Goal: Navigation & Orientation: Find specific page/section

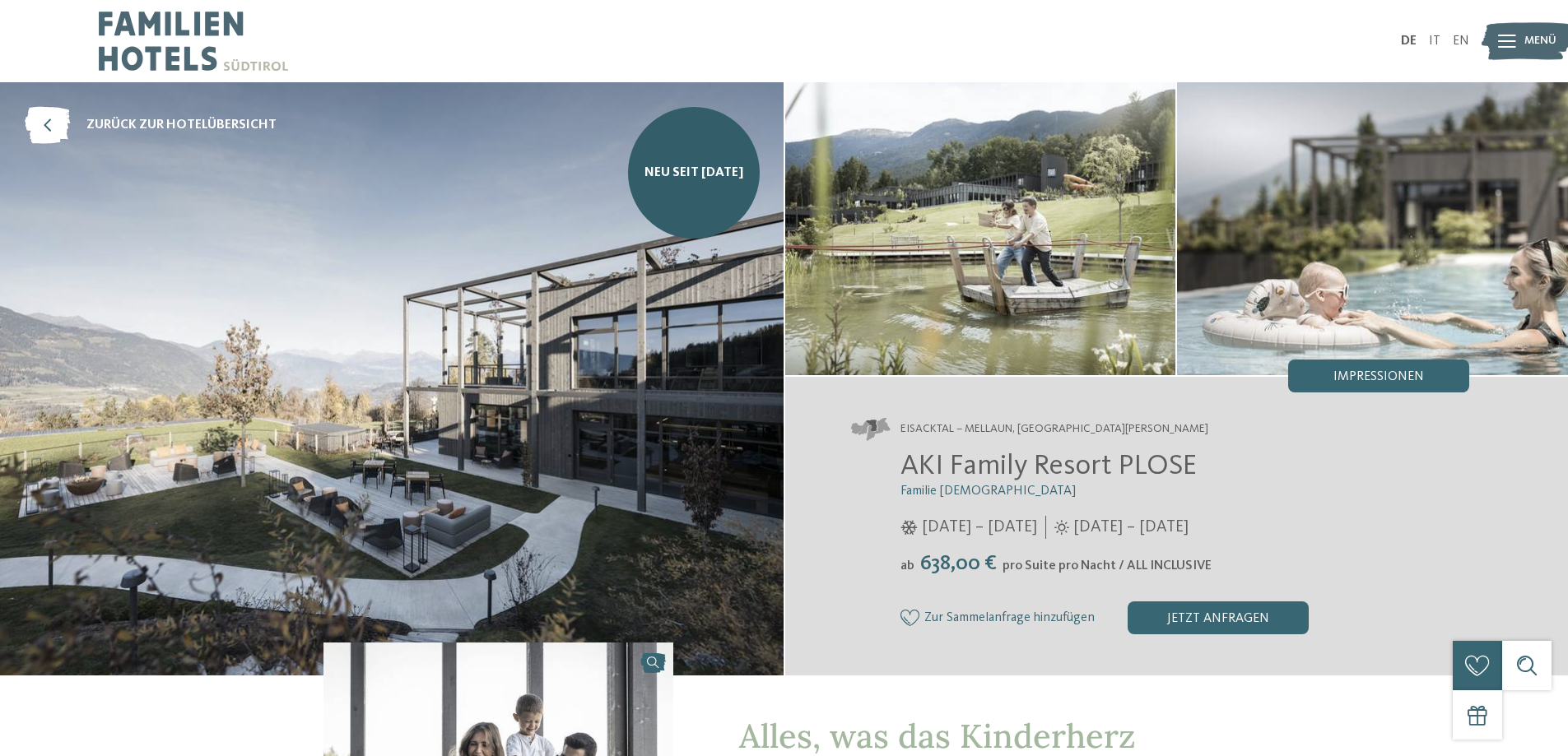
click at [224, 34] on img at bounding box center [193, 41] width 189 height 83
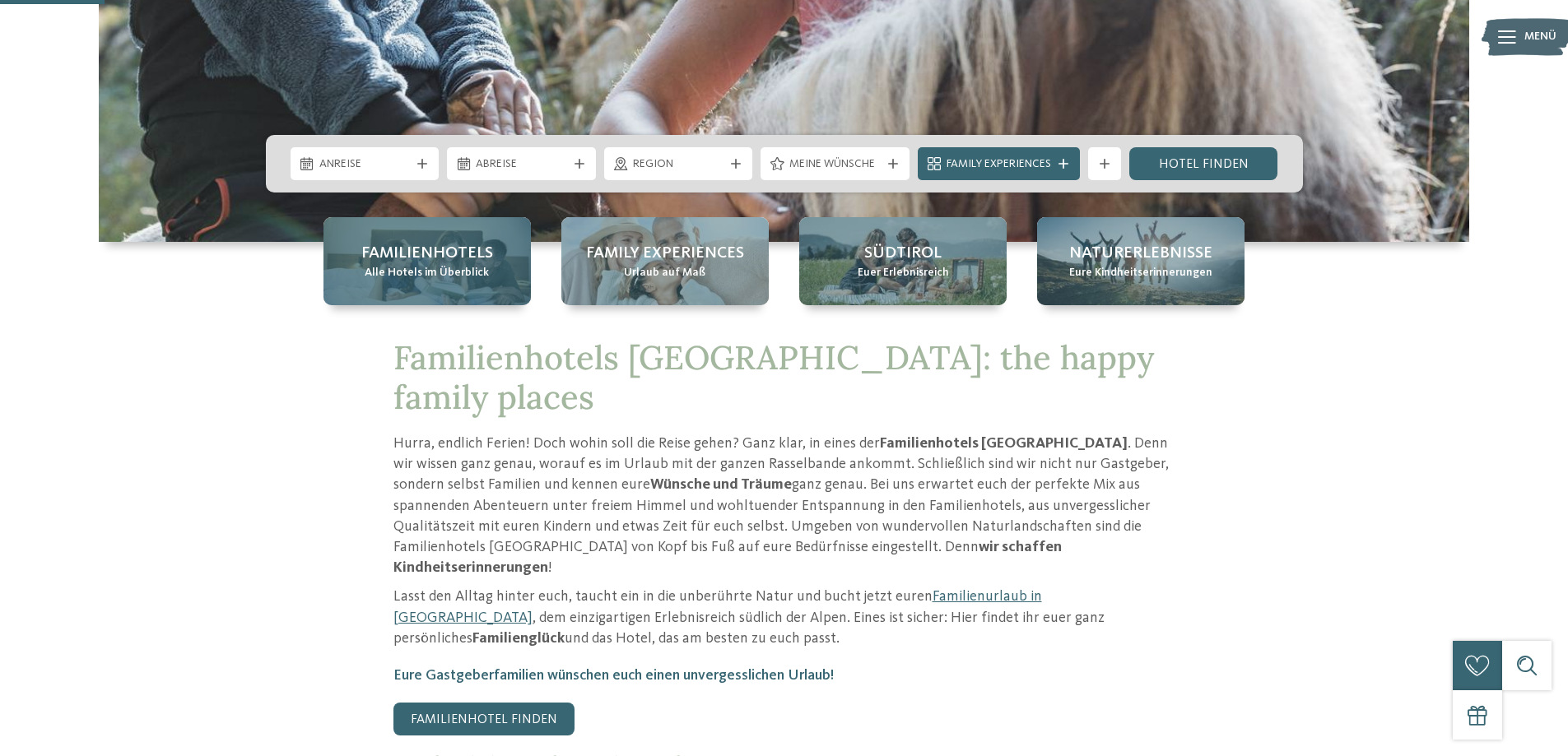
click at [448, 265] on span "Alle Hotels im Überblick" at bounding box center [427, 274] width 124 height 17
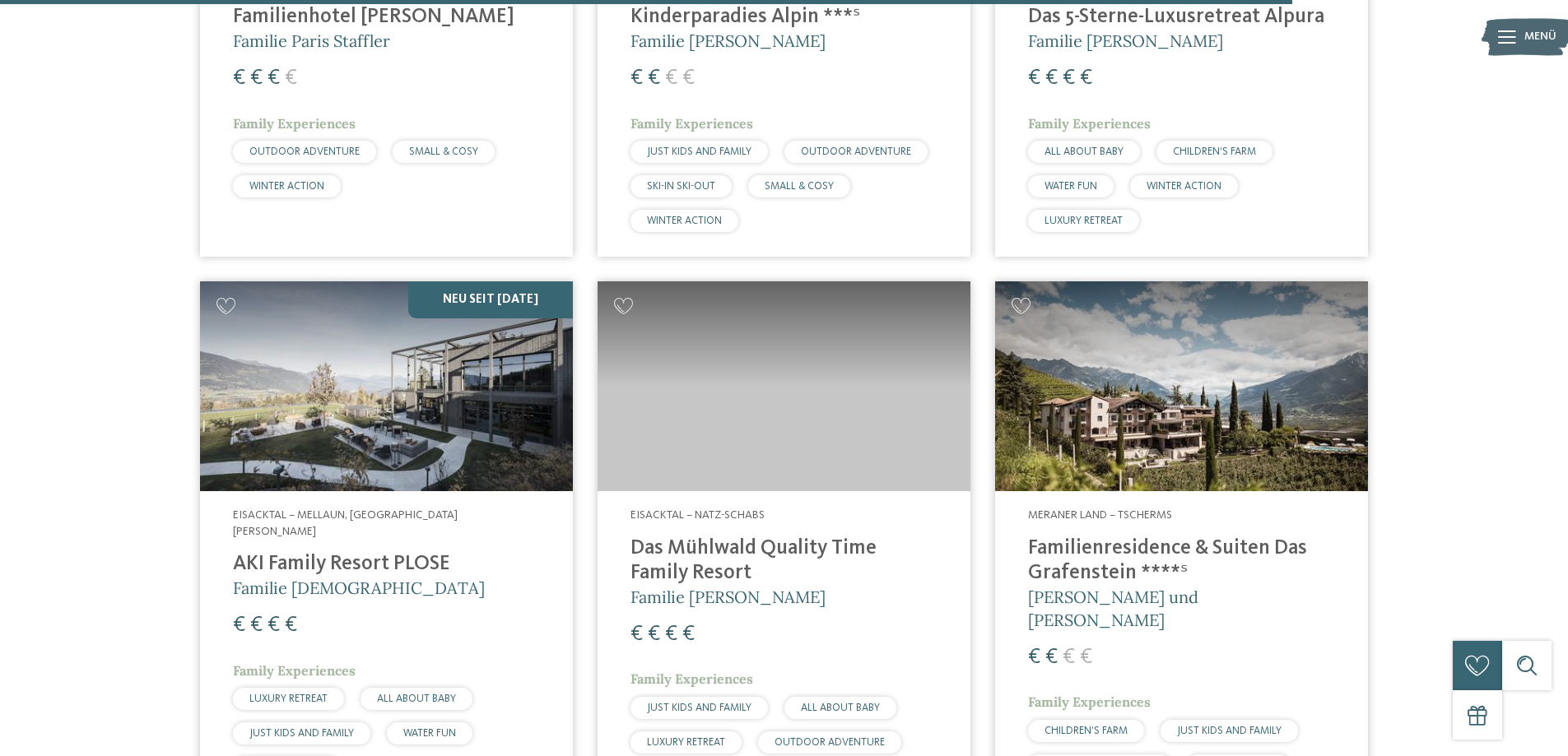
scroll to position [4587, 0]
